Goal: Transaction & Acquisition: Subscribe to service/newsletter

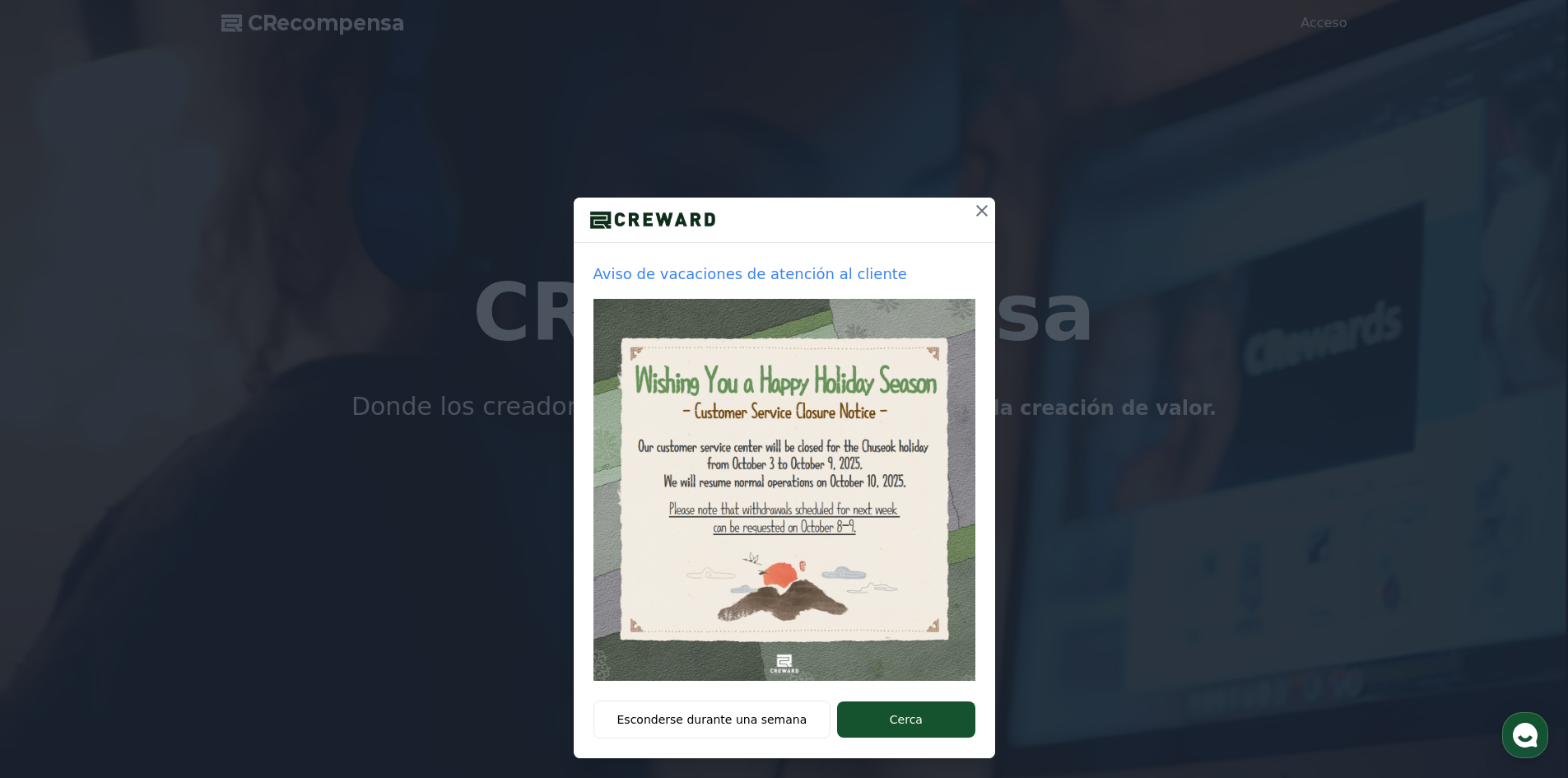
click at [969, 205] on button at bounding box center [982, 211] width 26 height 26
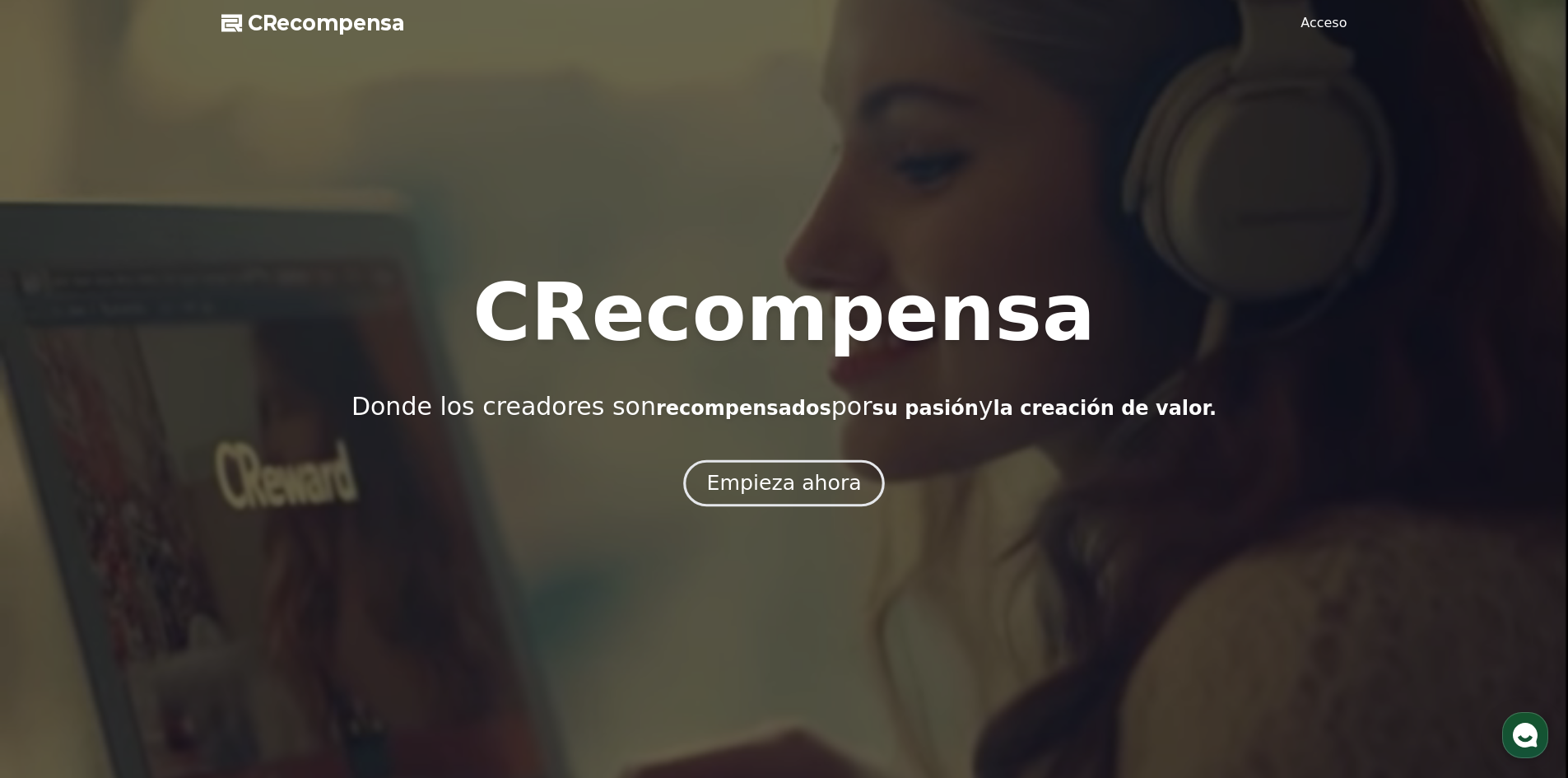
click at [774, 476] on font "Empieza ahora" at bounding box center [784, 482] width 155 height 23
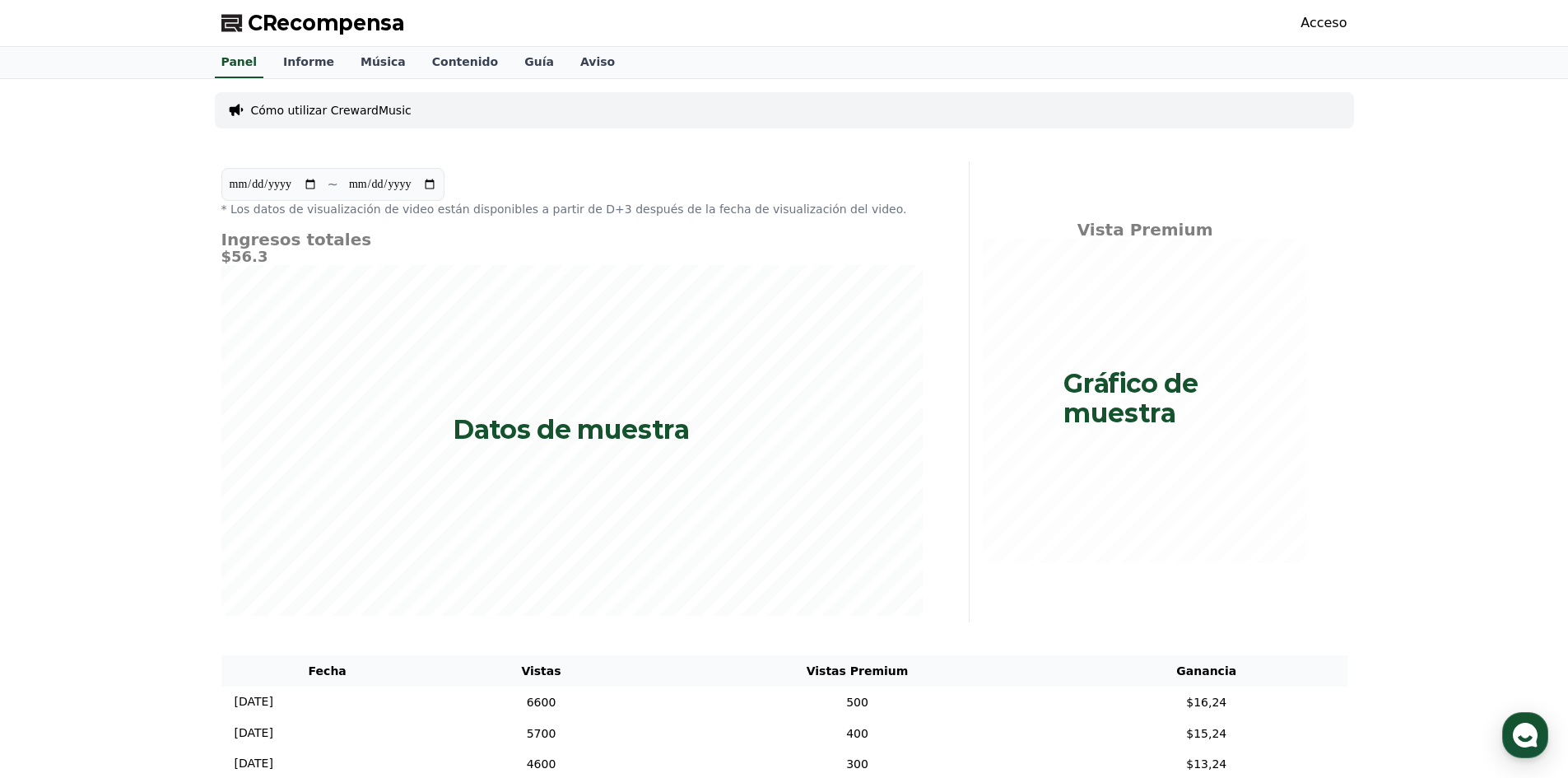
click at [1334, 23] on font "Acceso" at bounding box center [1323, 23] width 46 height 16
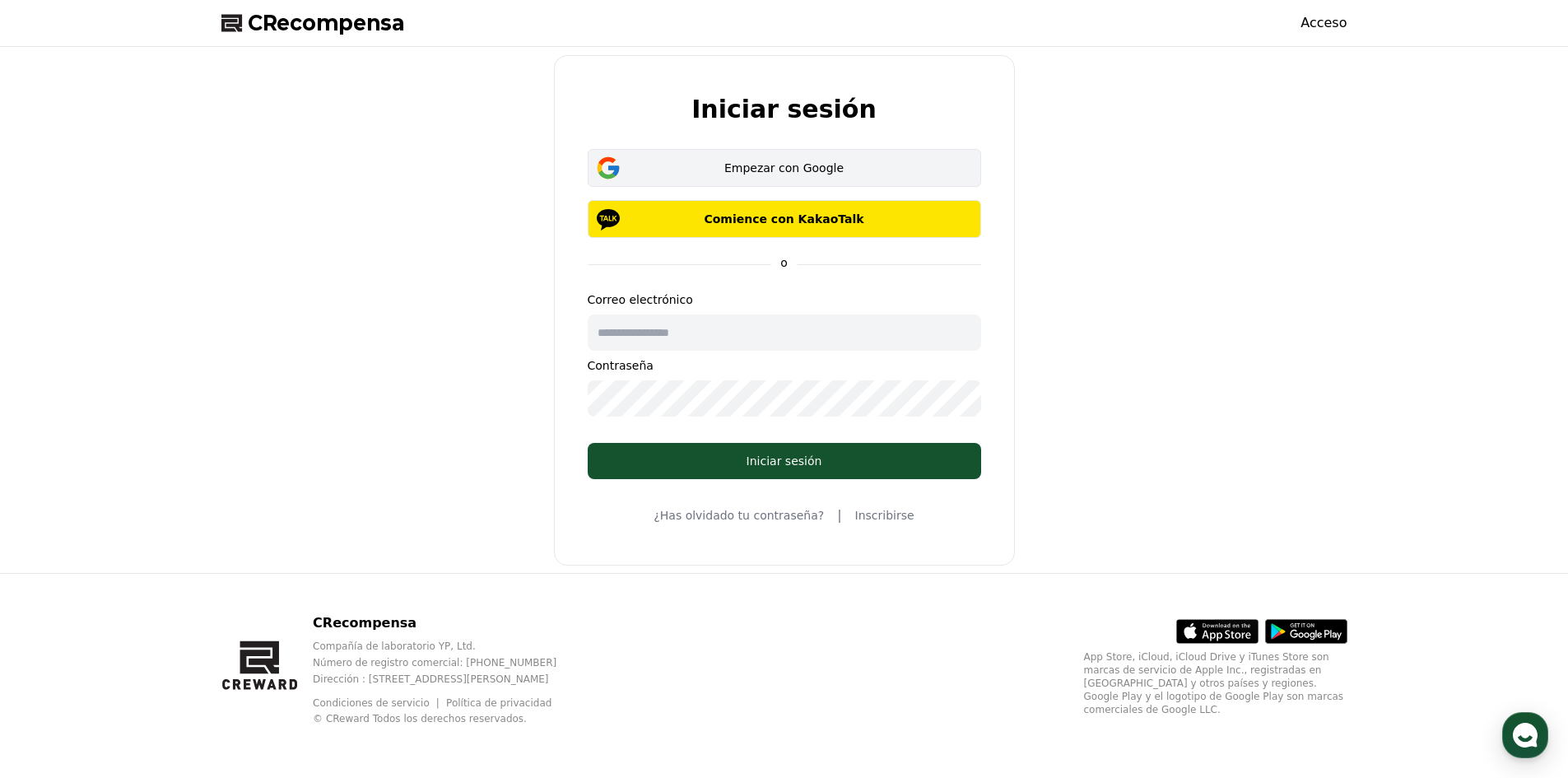
click at [785, 174] on font "Empezar con Google" at bounding box center [784, 167] width 119 height 13
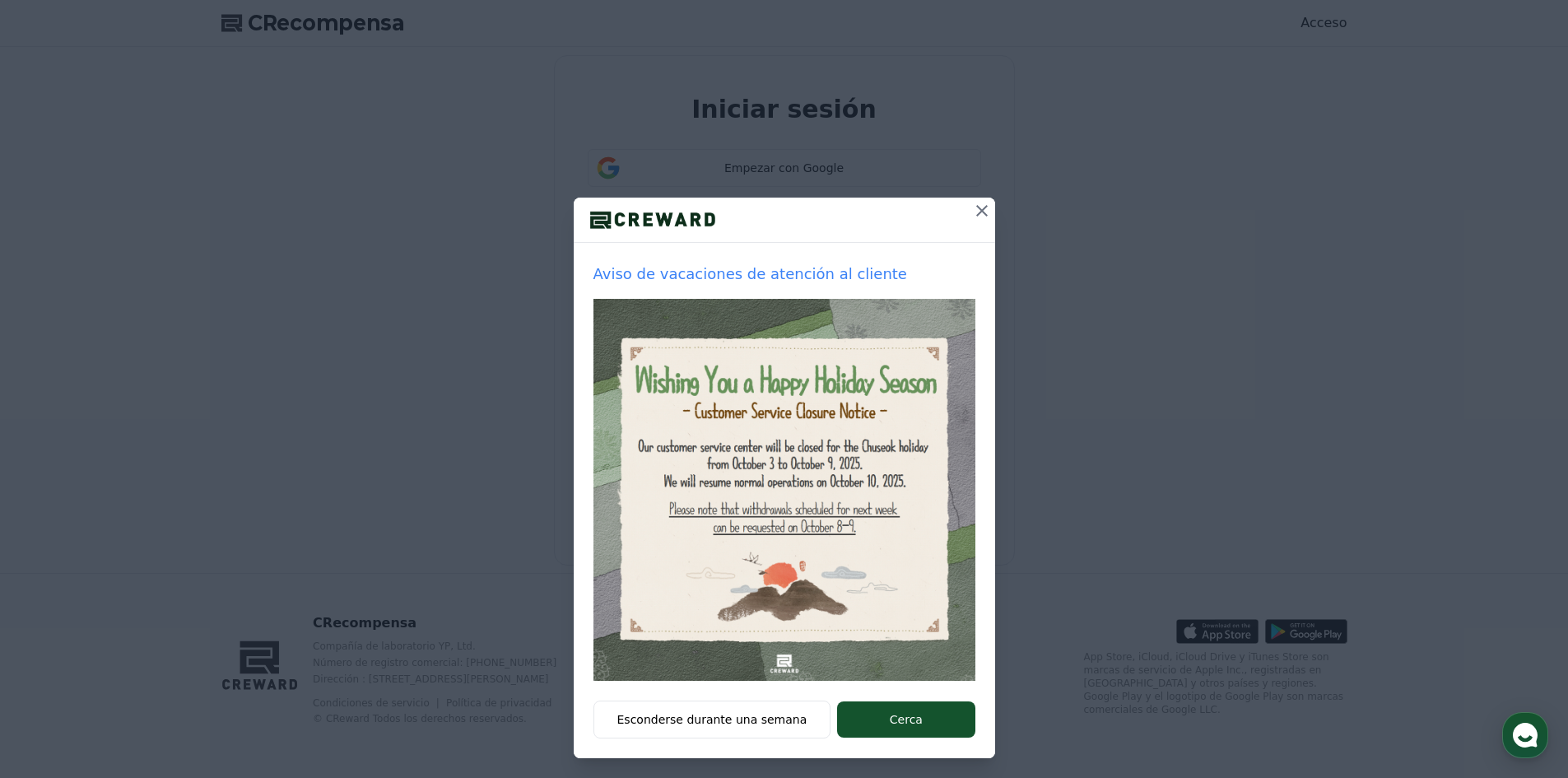
click at [972, 207] on icon at bounding box center [982, 211] width 20 height 20
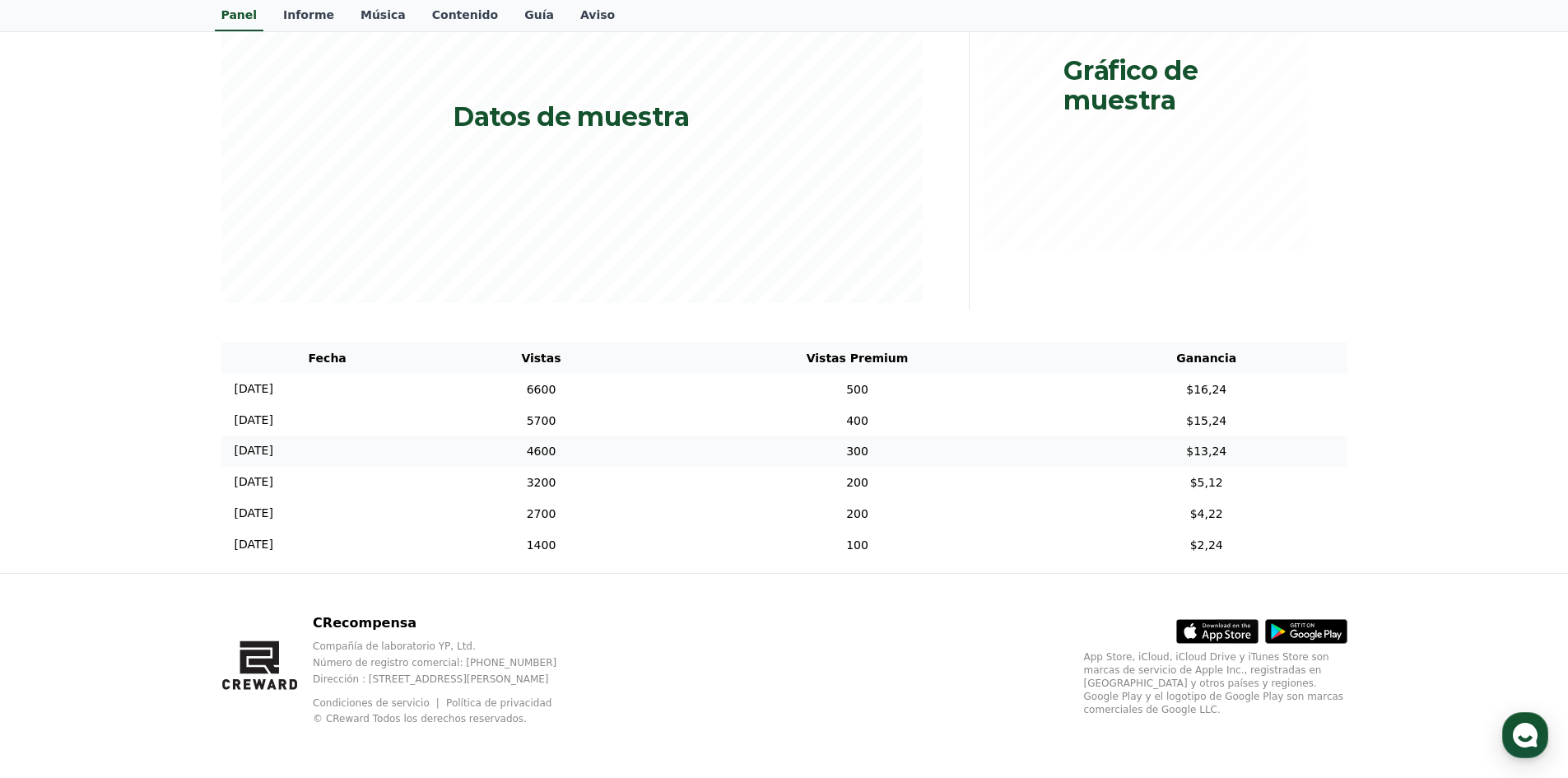
scroll to position [326, 0]
